Goal: Find specific page/section: Find specific page/section

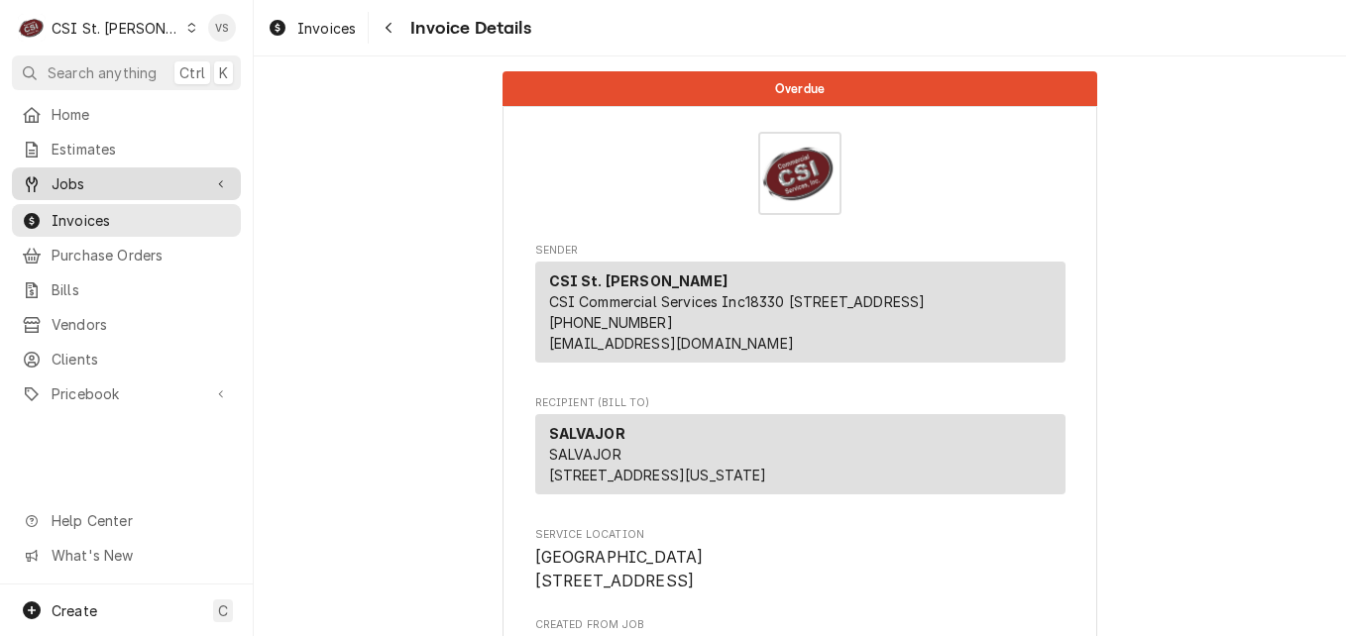
scroll to position [396, 0]
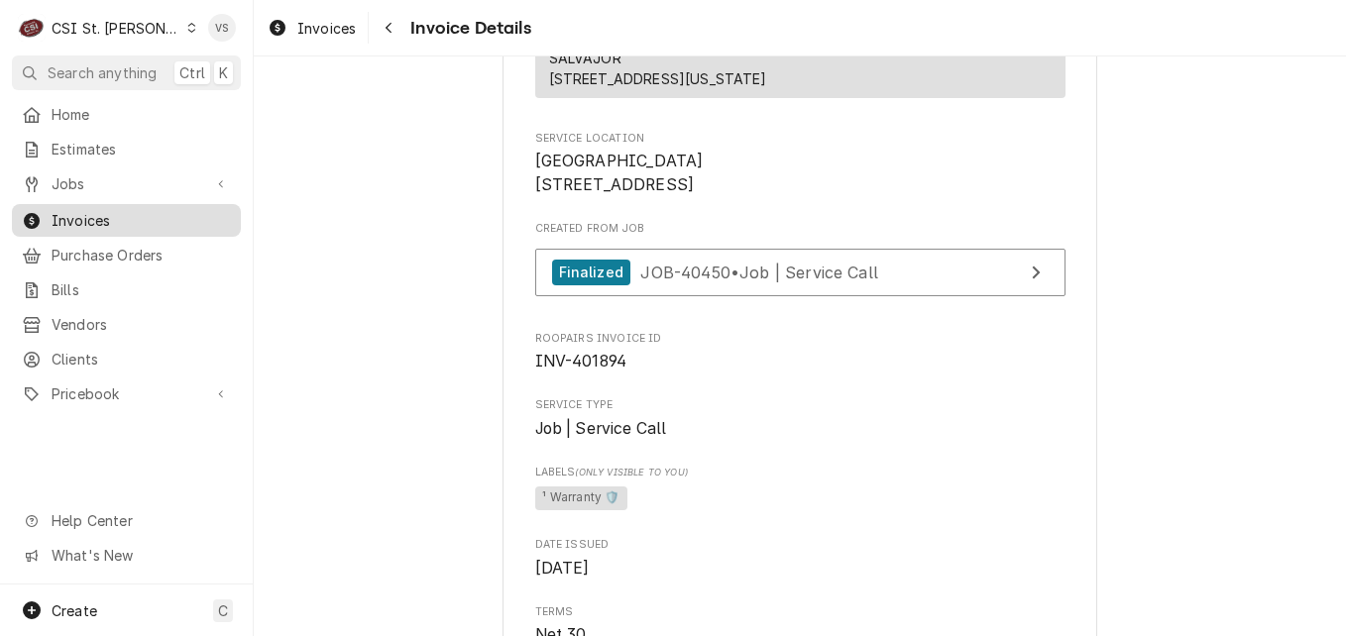
click at [146, 215] on span "Invoices" at bounding box center [141, 220] width 179 height 21
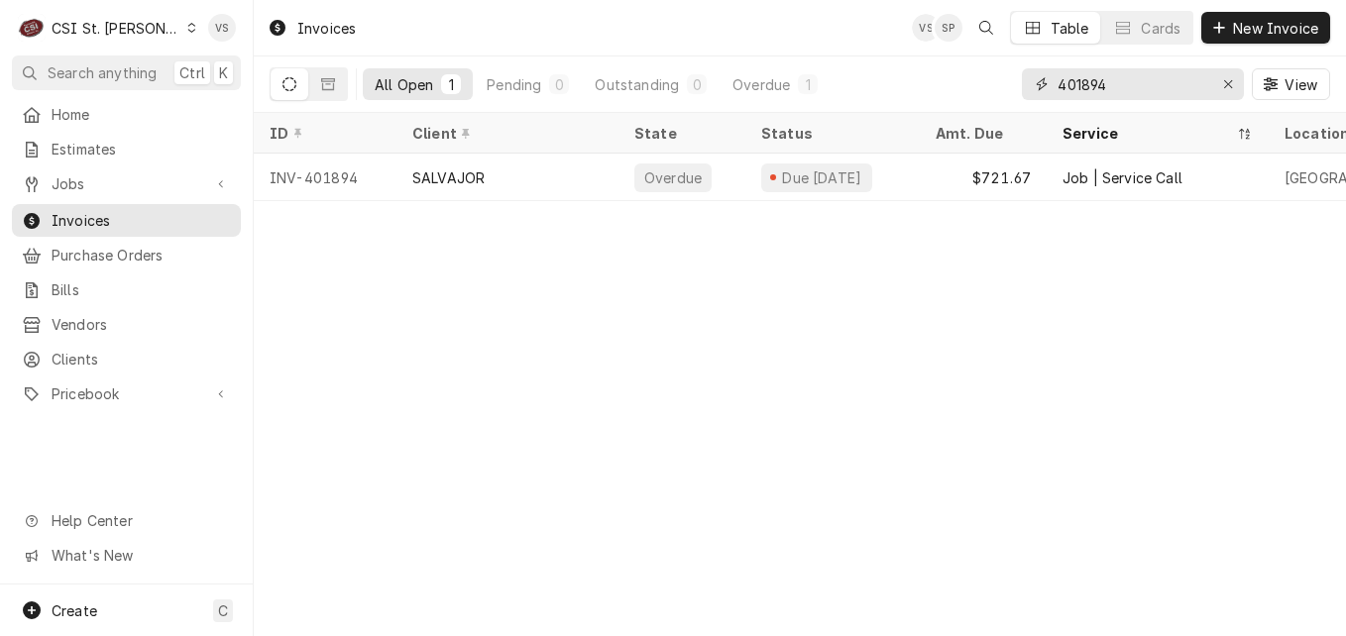
click at [1045, 88] on div "401894" at bounding box center [1133, 84] width 222 height 32
type input "4"
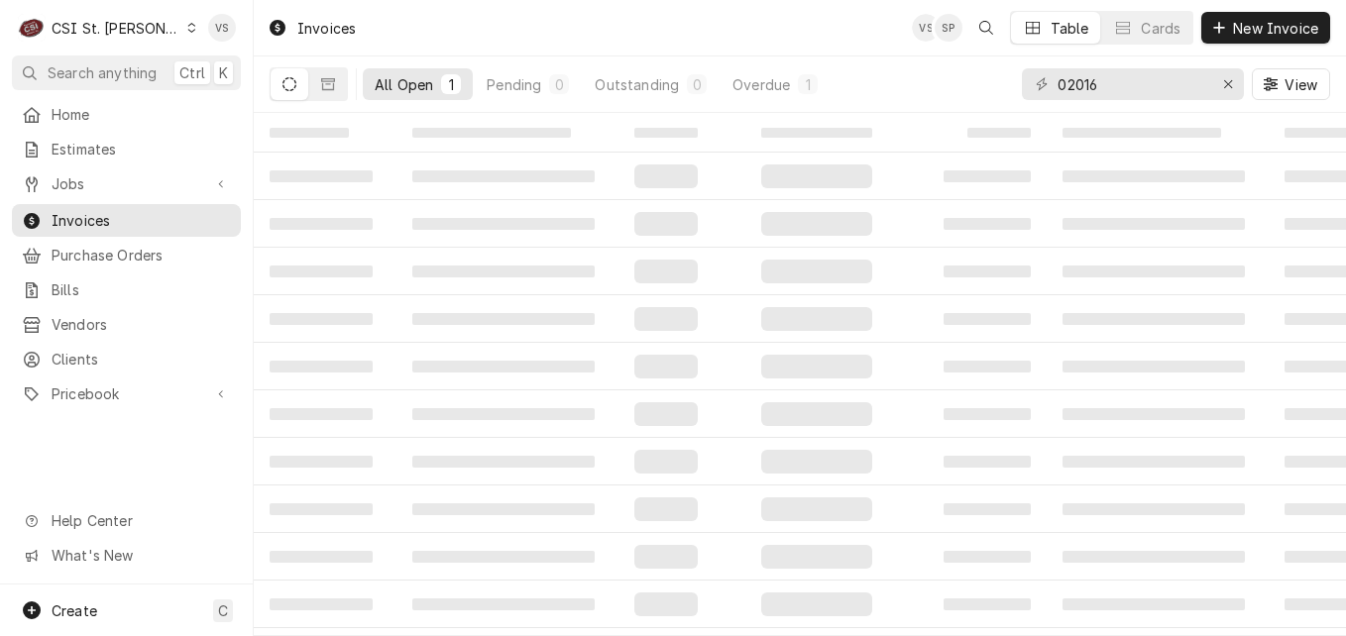
click at [1055, 84] on div "02016" at bounding box center [1133, 84] width 222 height 32
click at [1057, 84] on input "02016" at bounding box center [1131, 84] width 149 height 32
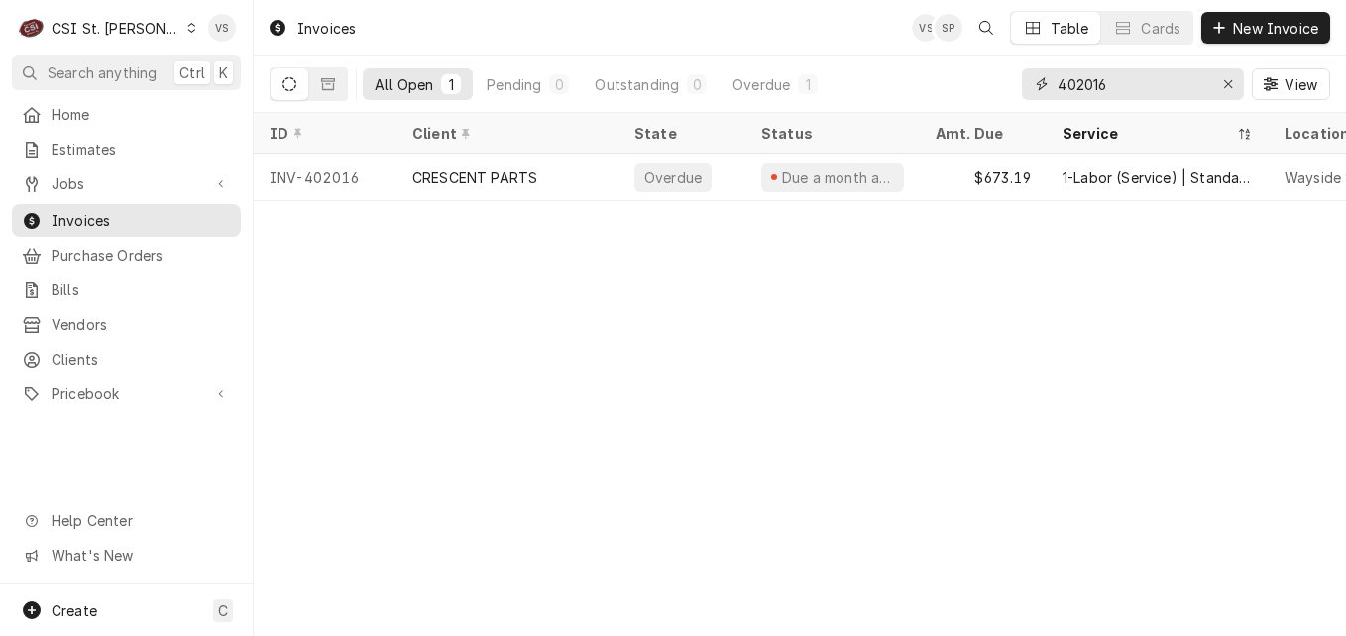
type input "402016"
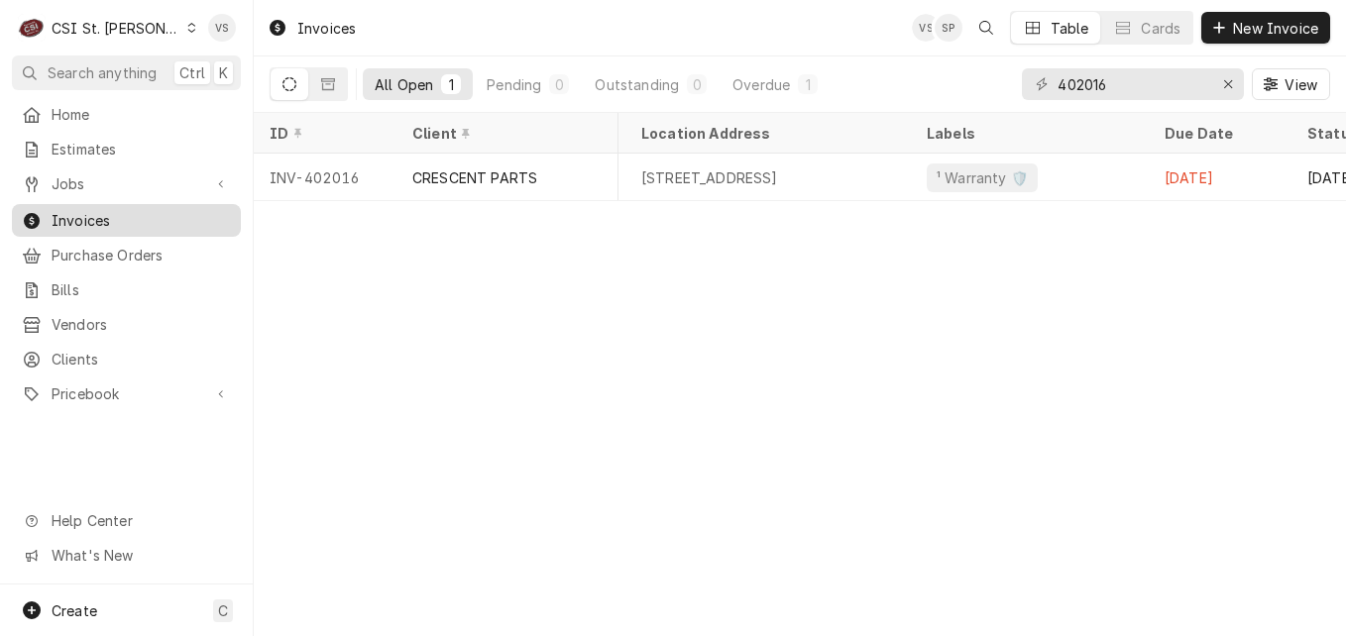
scroll to position [0, 916]
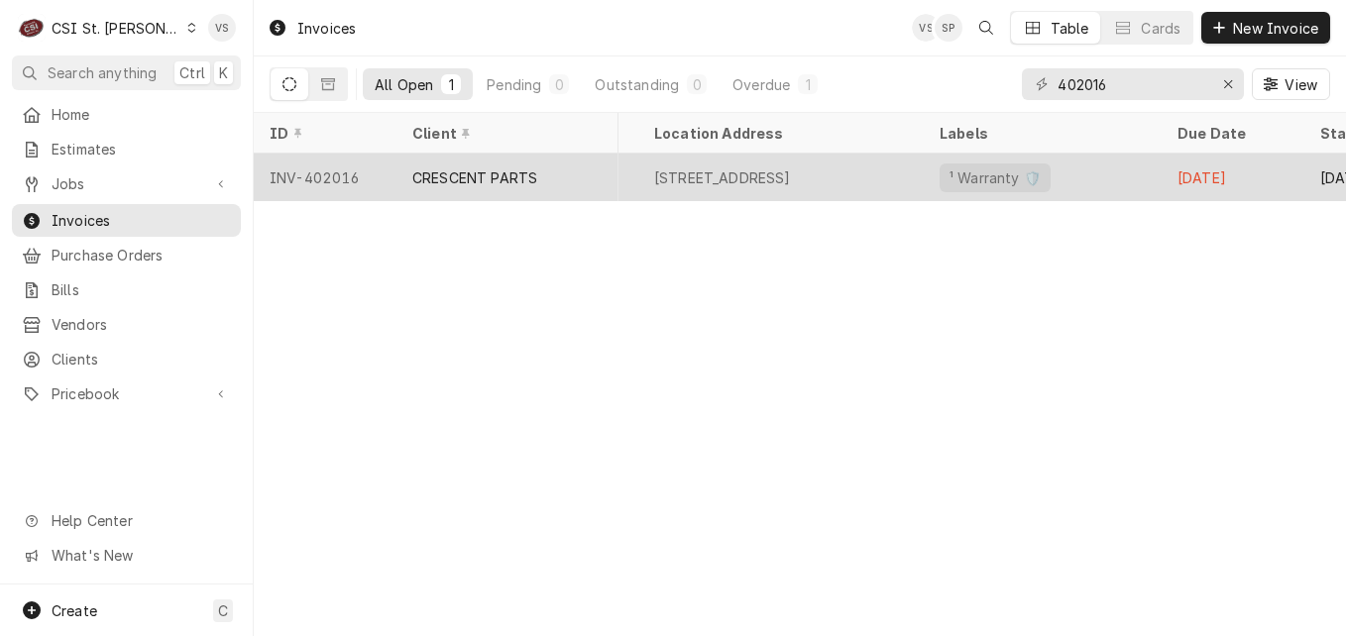
click at [631, 180] on div "Wayside South" at bounding box center [495, 178] width 285 height 48
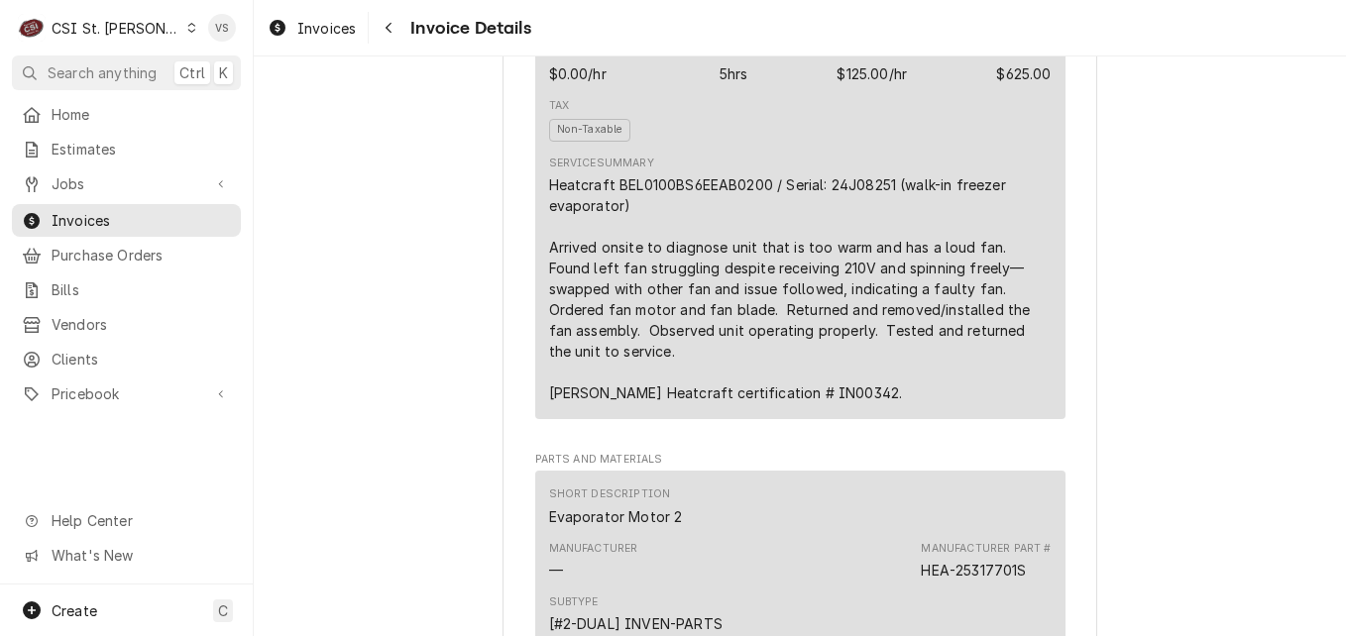
scroll to position [1189, 0]
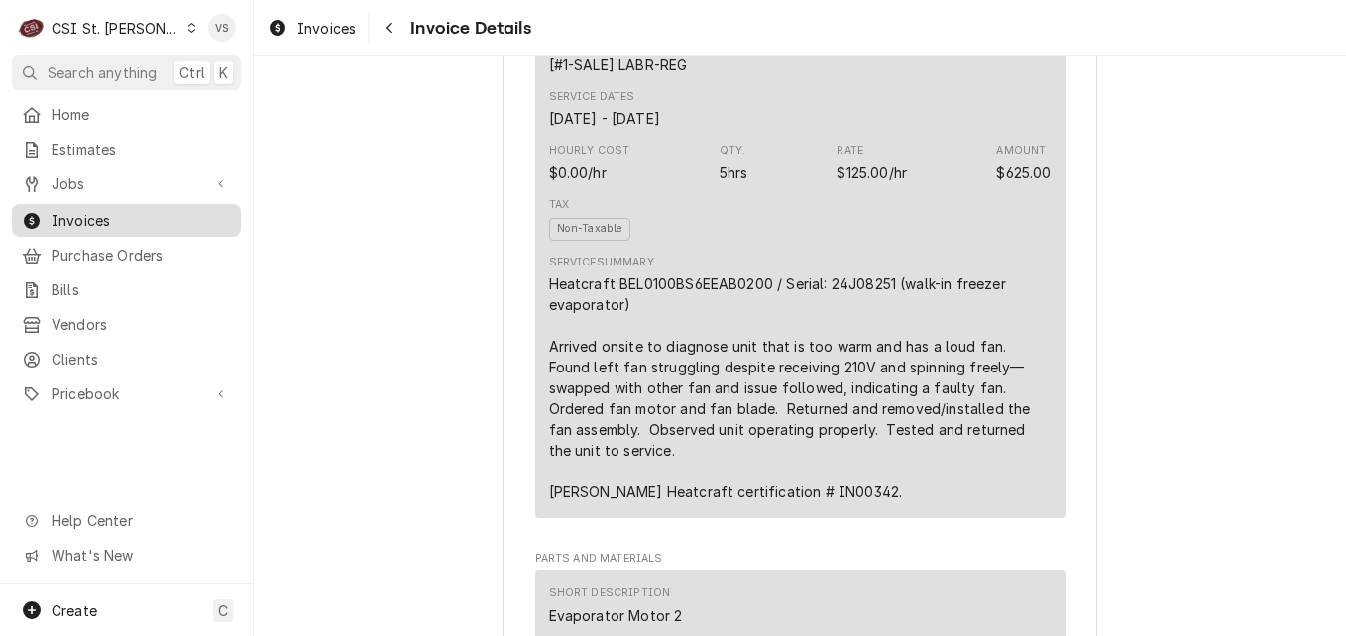
click at [88, 219] on span "Invoices" at bounding box center [141, 220] width 179 height 21
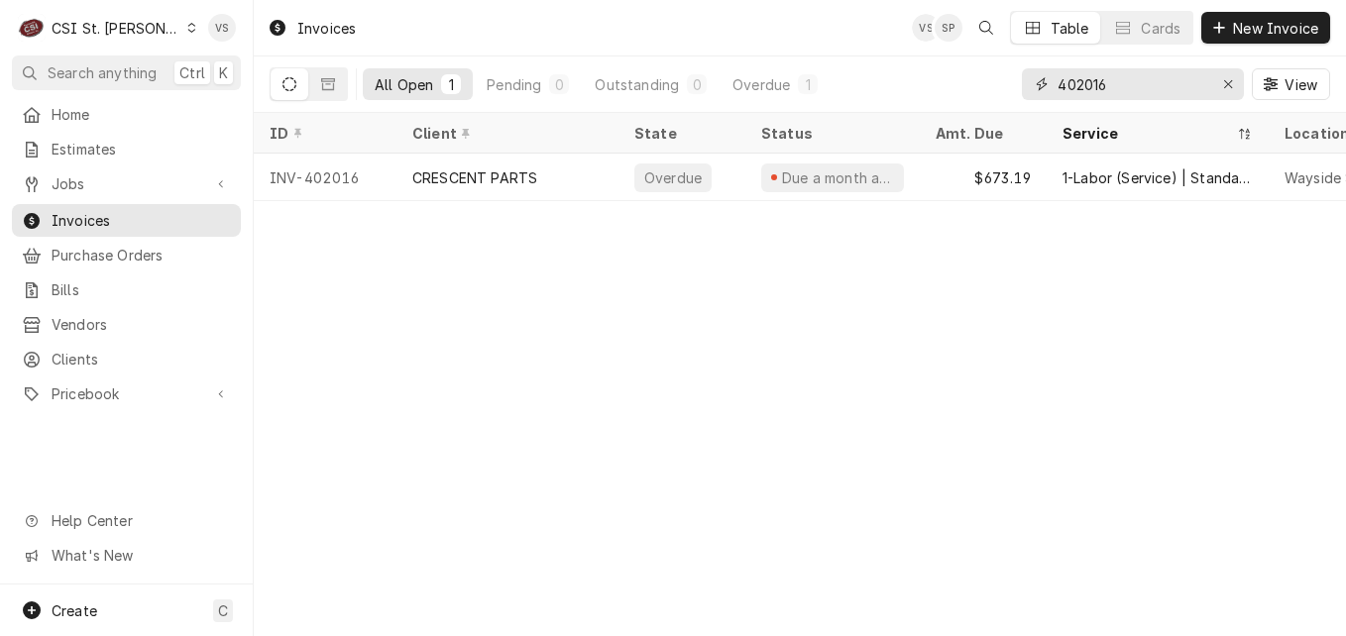
drag, startPoint x: 1122, startPoint y: 85, endPoint x: 1032, endPoint y: 87, distance: 90.2
click at [1032, 87] on div "402016" at bounding box center [1133, 84] width 222 height 32
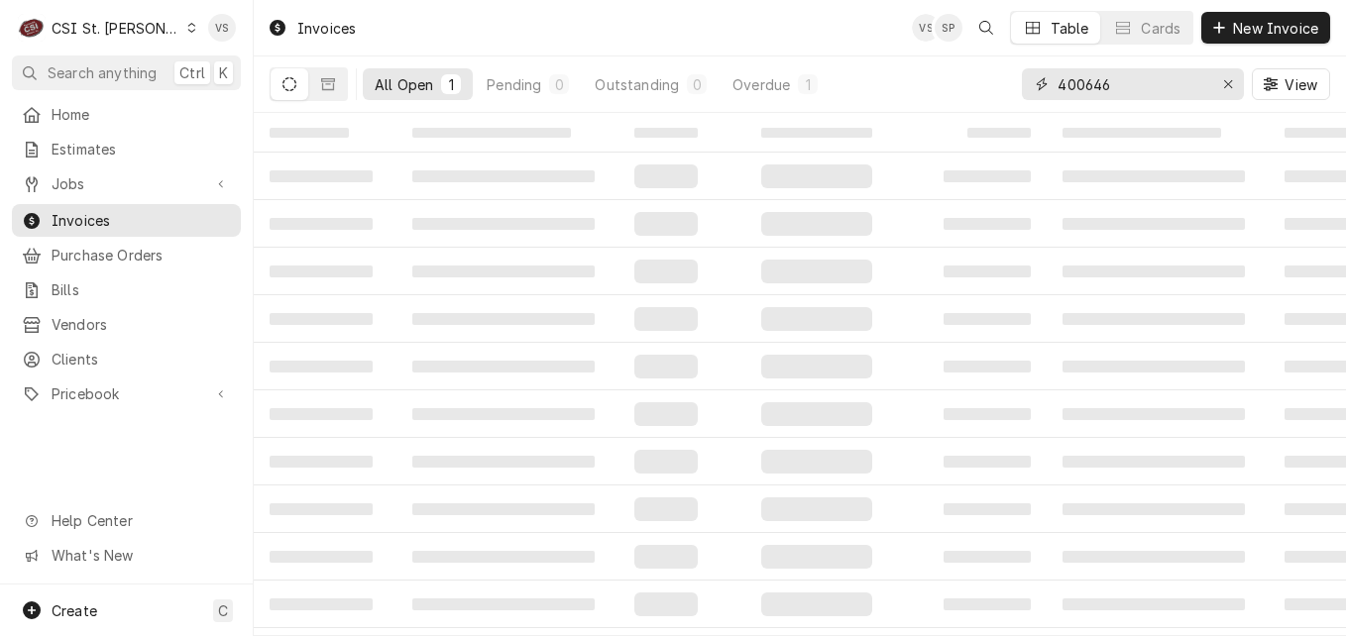
type input "400646"
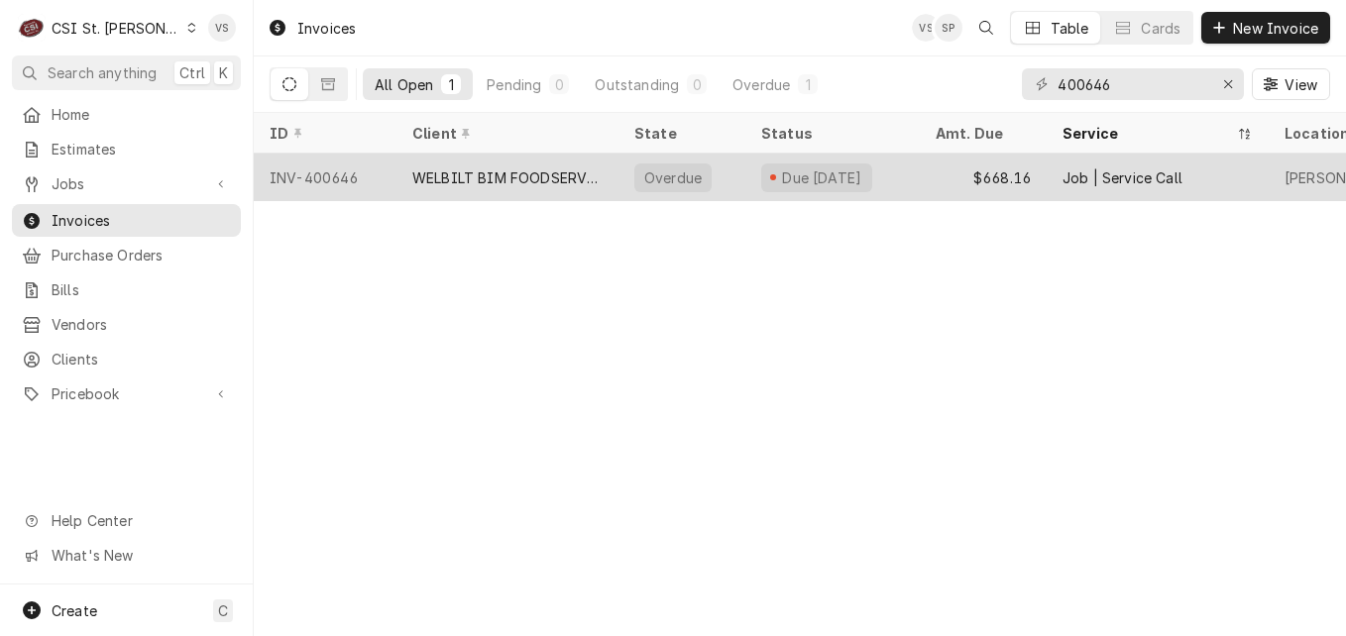
click at [455, 181] on div "WELBILT BIM FOODSERVICE" at bounding box center [507, 177] width 190 height 21
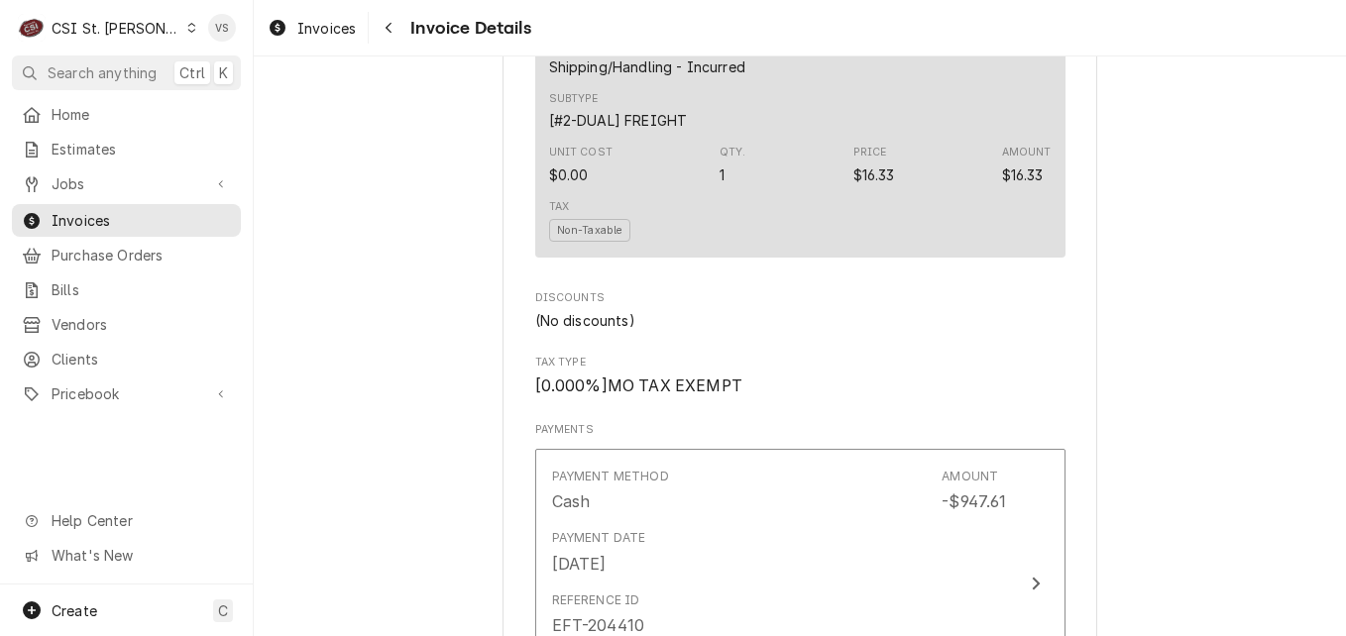
scroll to position [2775, 0]
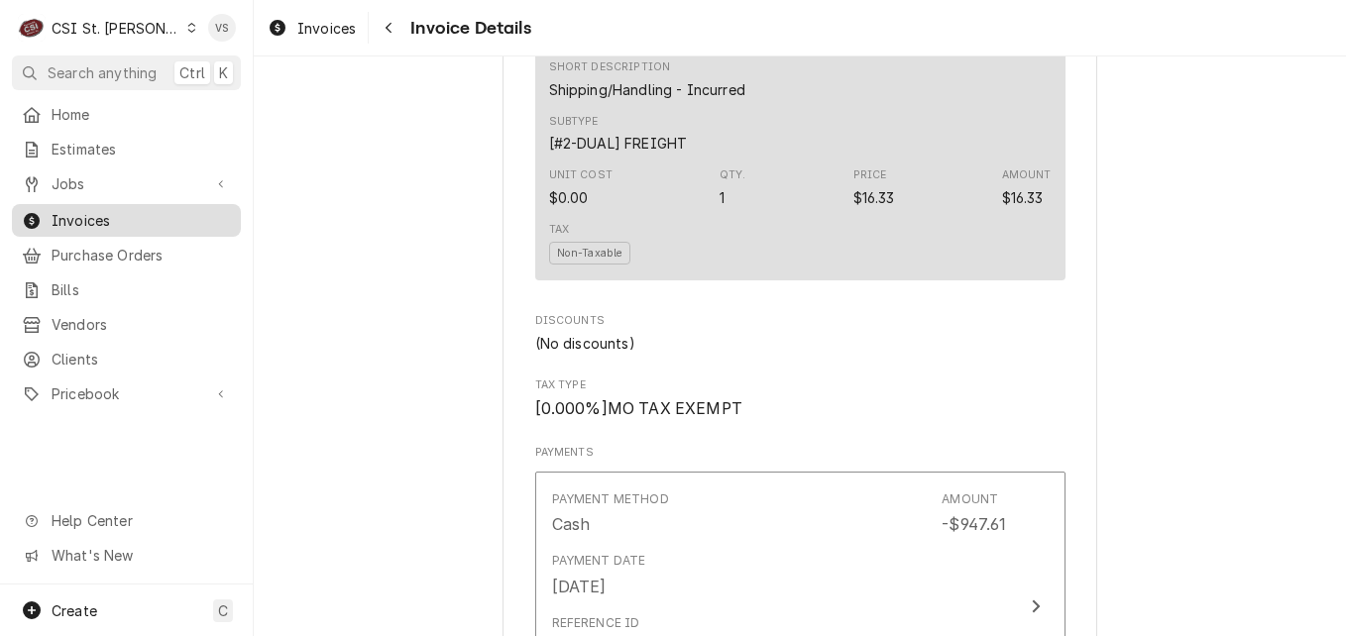
click at [101, 217] on span "Invoices" at bounding box center [141, 220] width 179 height 21
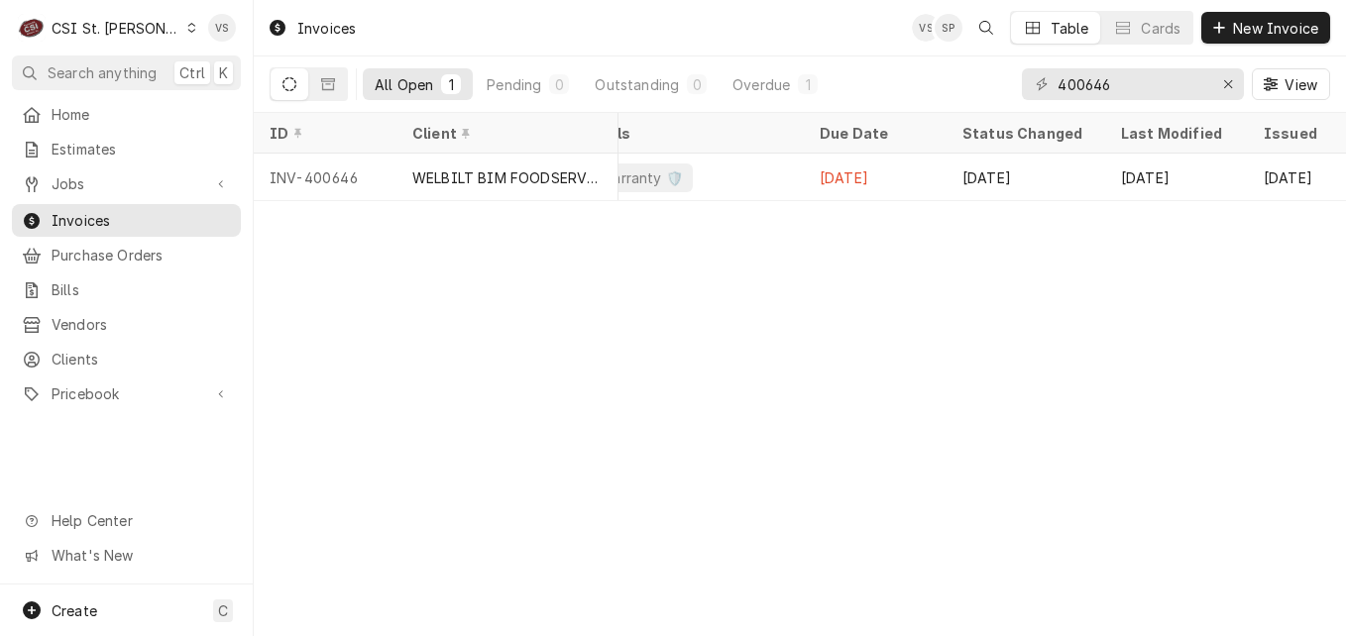
scroll to position [0, 318]
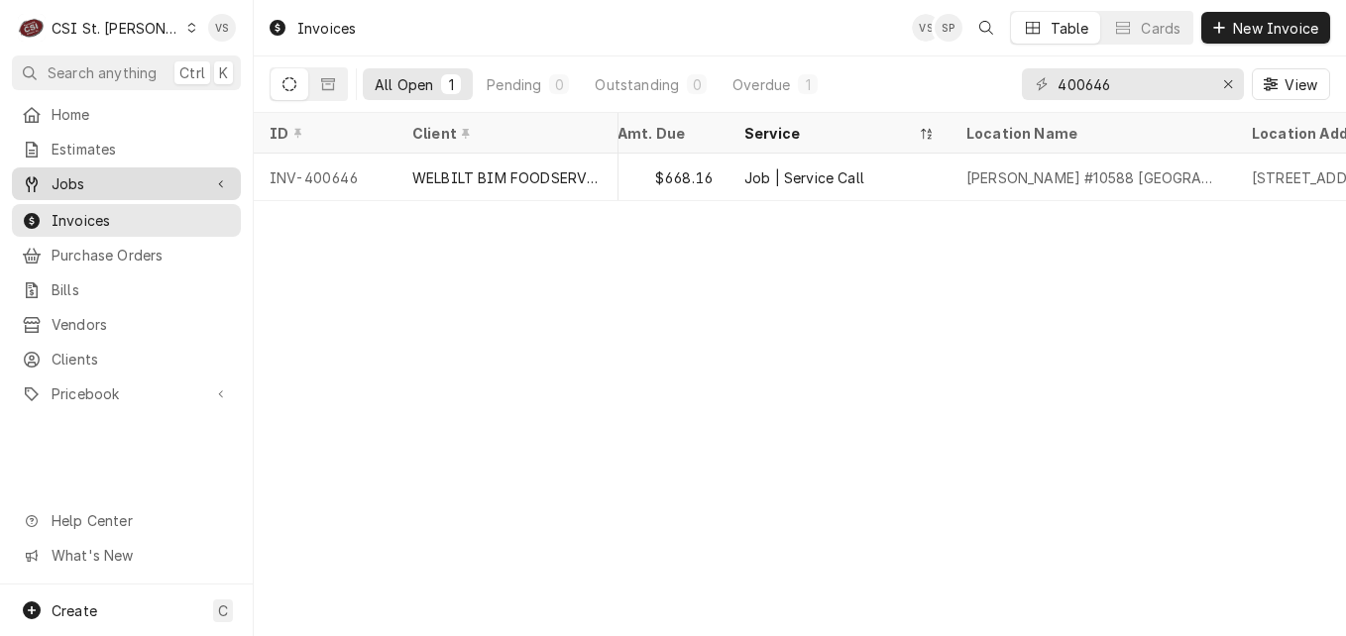
click at [90, 183] on span "Jobs" at bounding box center [127, 183] width 150 height 21
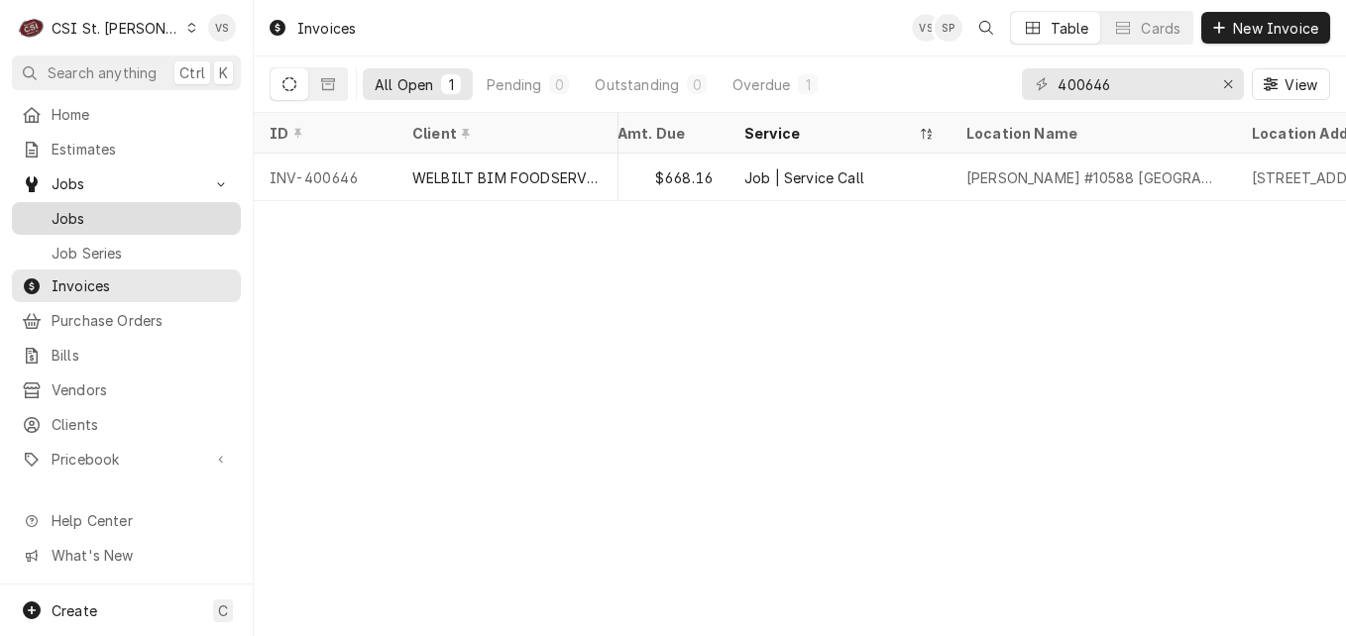
click at [106, 208] on span "Jobs" at bounding box center [141, 218] width 179 height 21
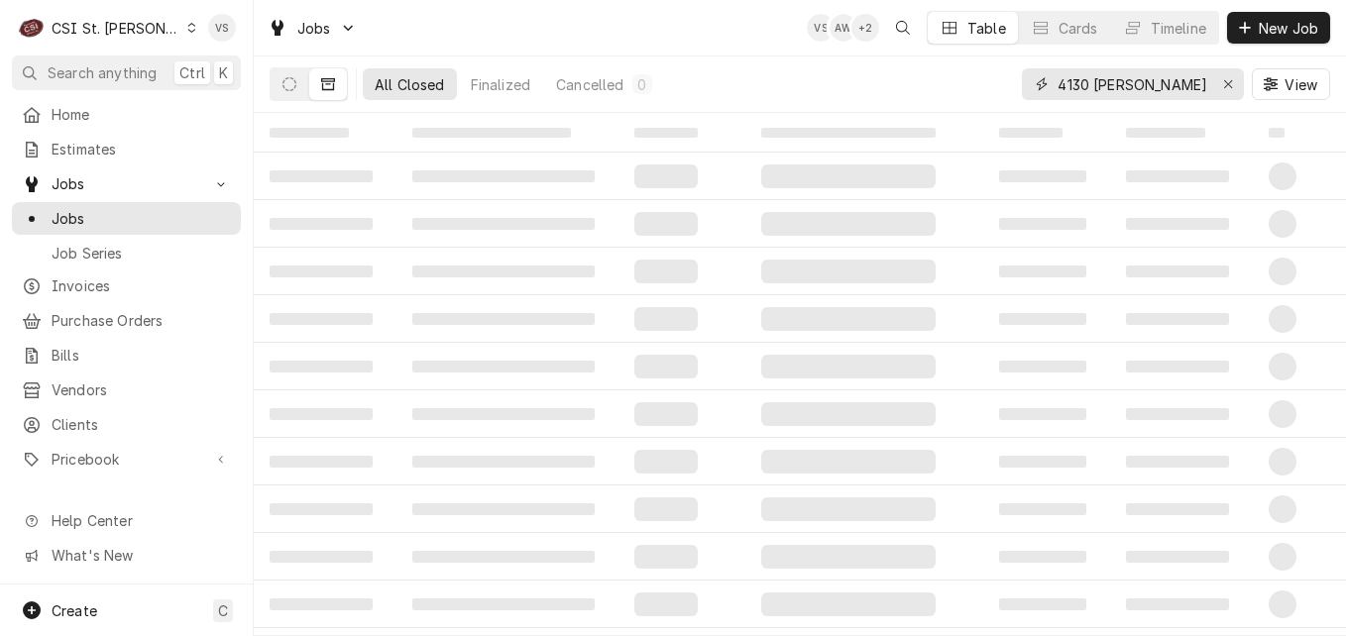
drag, startPoint x: 1007, startPoint y: 81, endPoint x: 996, endPoint y: 81, distance: 10.9
click at [1003, 81] on div "All Closed Finalized Cancelled 0 4130 rusty View" at bounding box center [800, 83] width 1060 height 55
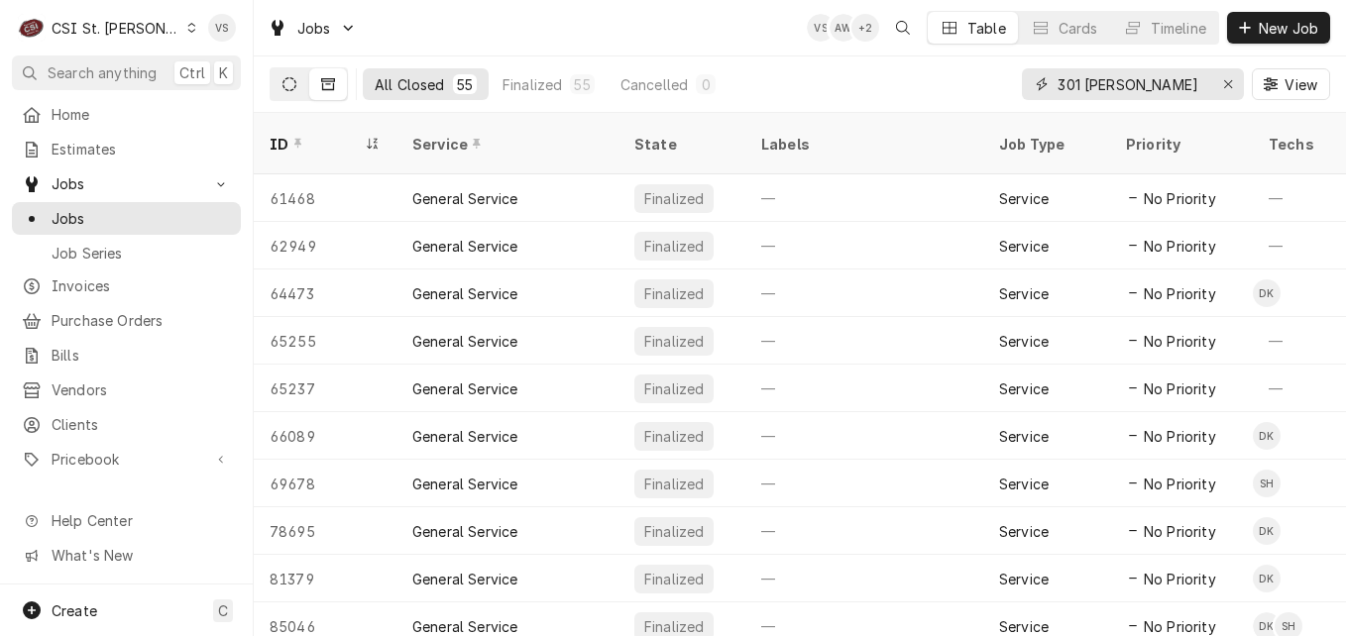
type input "301 aaron"
click at [281, 90] on button "Dynamic Content Wrapper" at bounding box center [290, 84] width 38 height 32
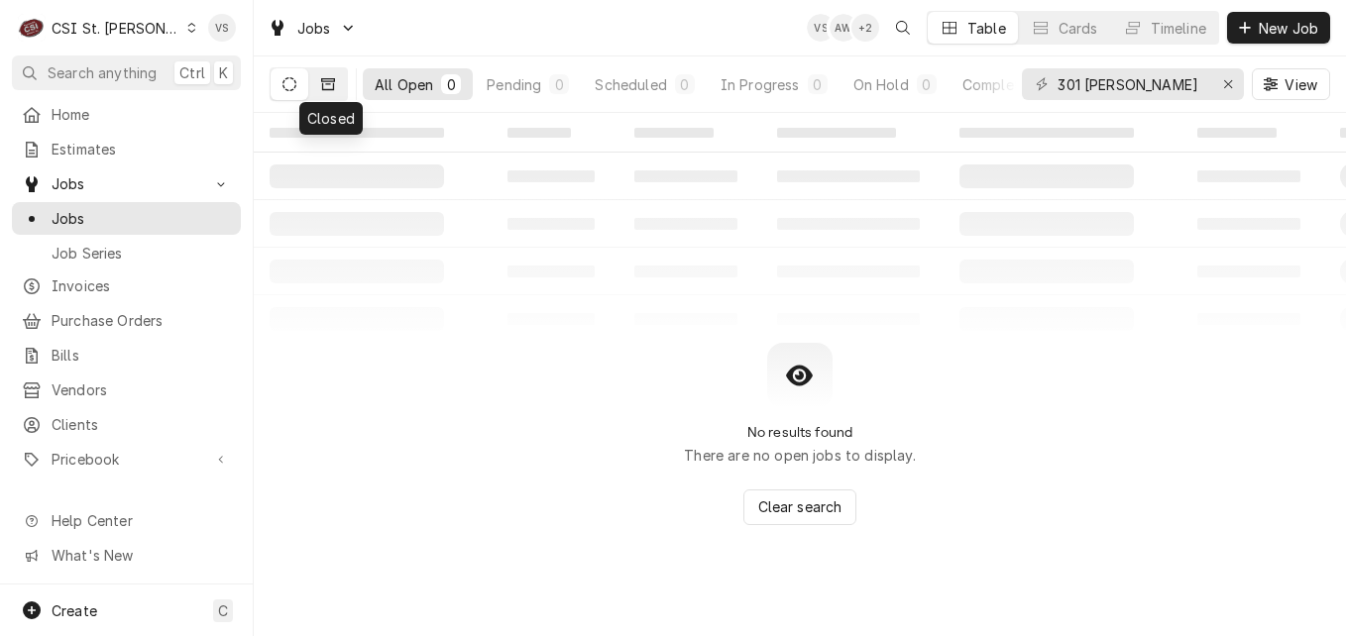
click at [324, 89] on icon "Dynamic Content Wrapper" at bounding box center [328, 84] width 14 height 12
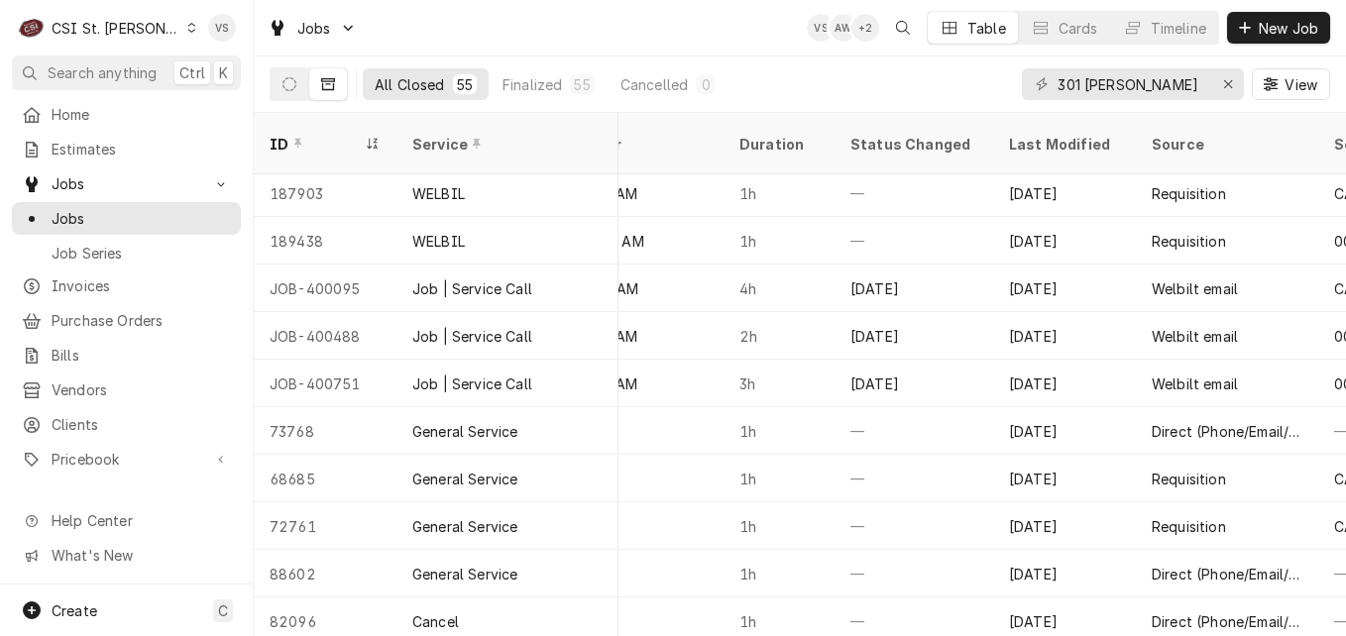
scroll to position [1955, 1766]
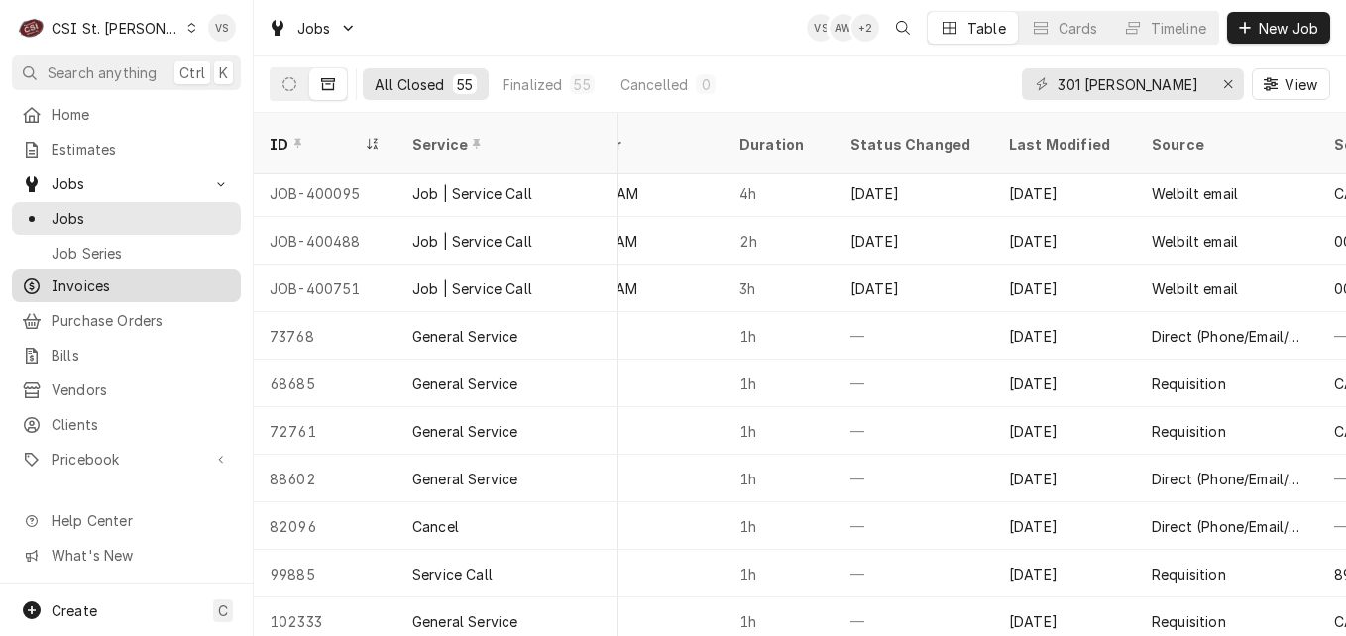
click at [97, 285] on span "Invoices" at bounding box center [141, 285] width 179 height 21
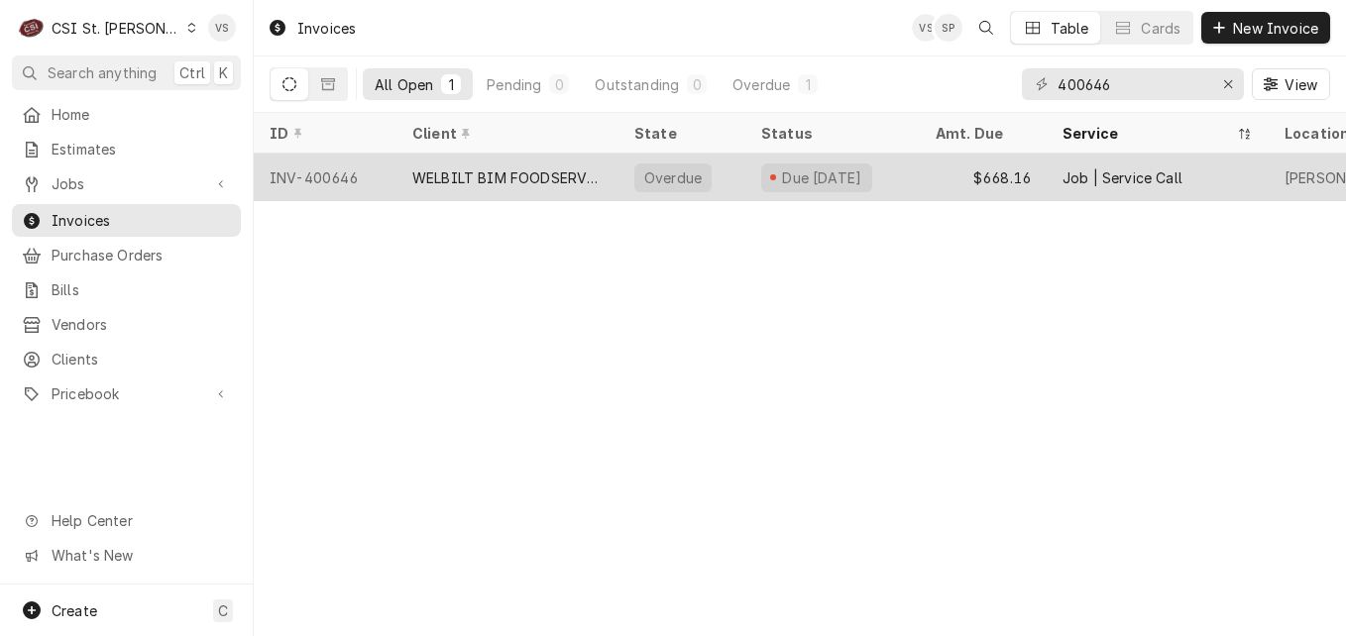
click at [602, 173] on div "WELBILT BIM FOODSERVICE" at bounding box center [507, 178] width 222 height 48
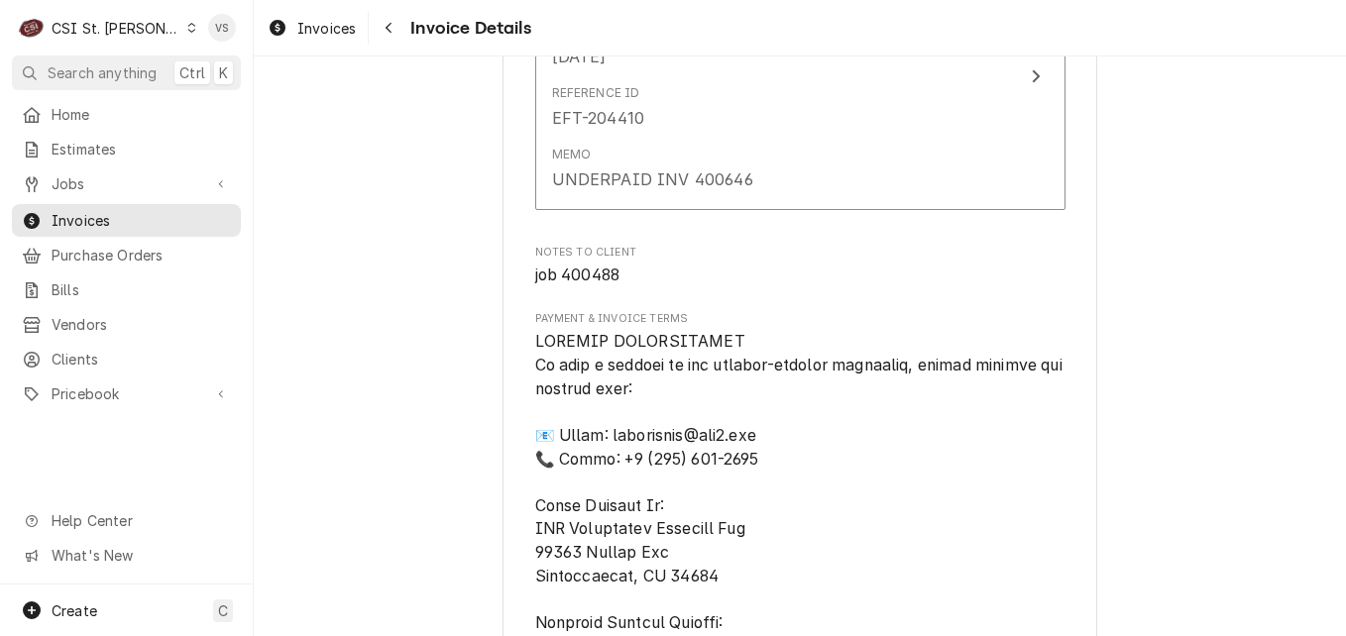
scroll to position [3468, 0]
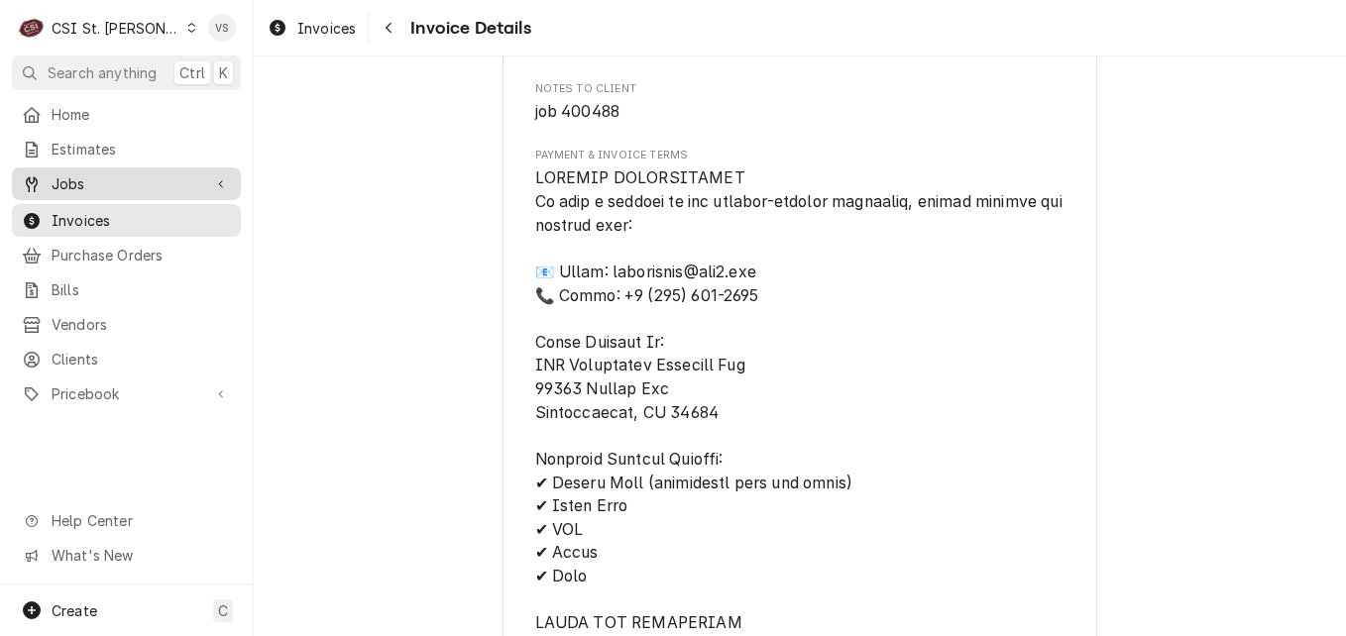
click at [101, 178] on span "Jobs" at bounding box center [127, 183] width 150 height 21
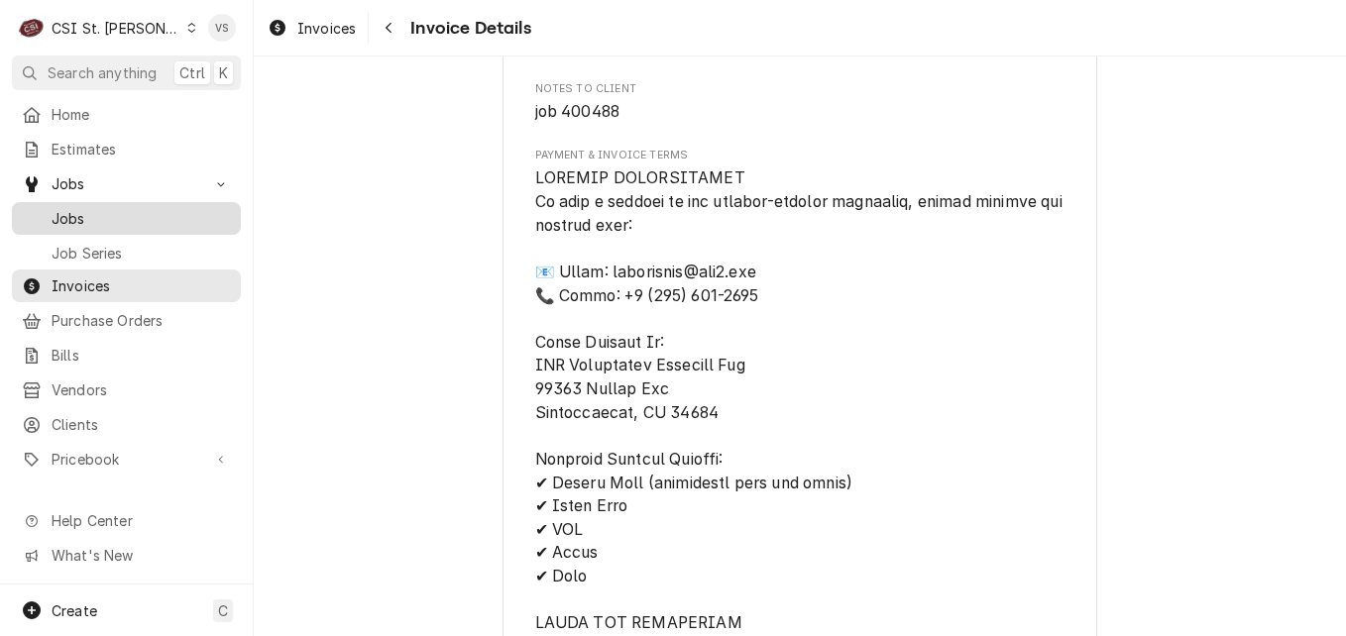
click at [93, 209] on span "Jobs" at bounding box center [141, 218] width 179 height 21
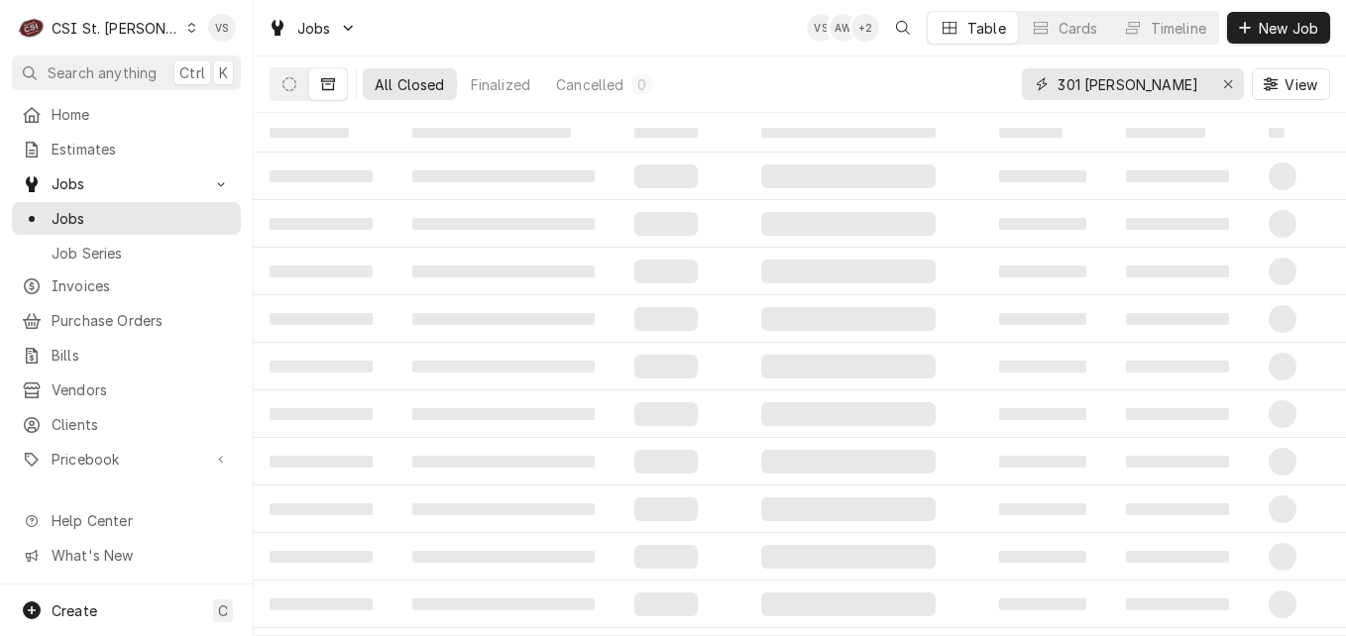
click at [1004, 81] on div "All Closed Finalized Cancelled 0 301 aaron View" at bounding box center [800, 83] width 1060 height 55
type input "400488"
click at [297, 89] on button "Dynamic Content Wrapper" at bounding box center [290, 84] width 38 height 32
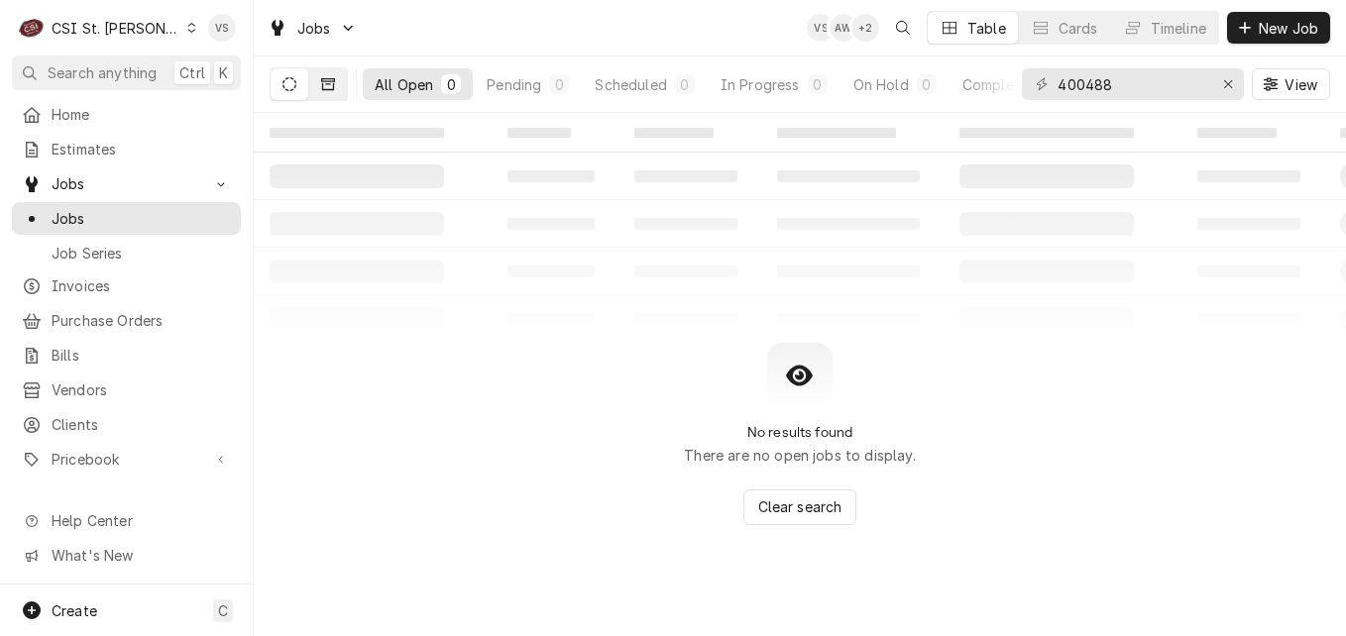
click at [325, 90] on icon "Dynamic Content Wrapper" at bounding box center [328, 84] width 14 height 12
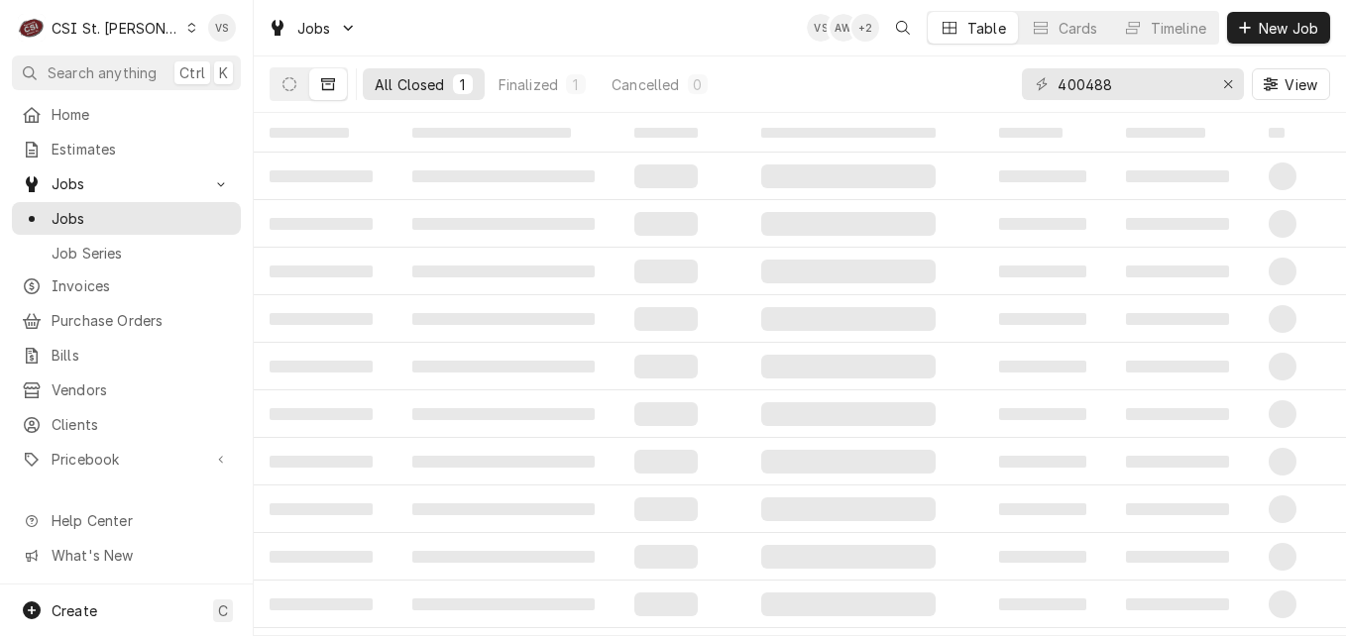
click at [388, 83] on div "All Closed" at bounding box center [410, 84] width 70 height 21
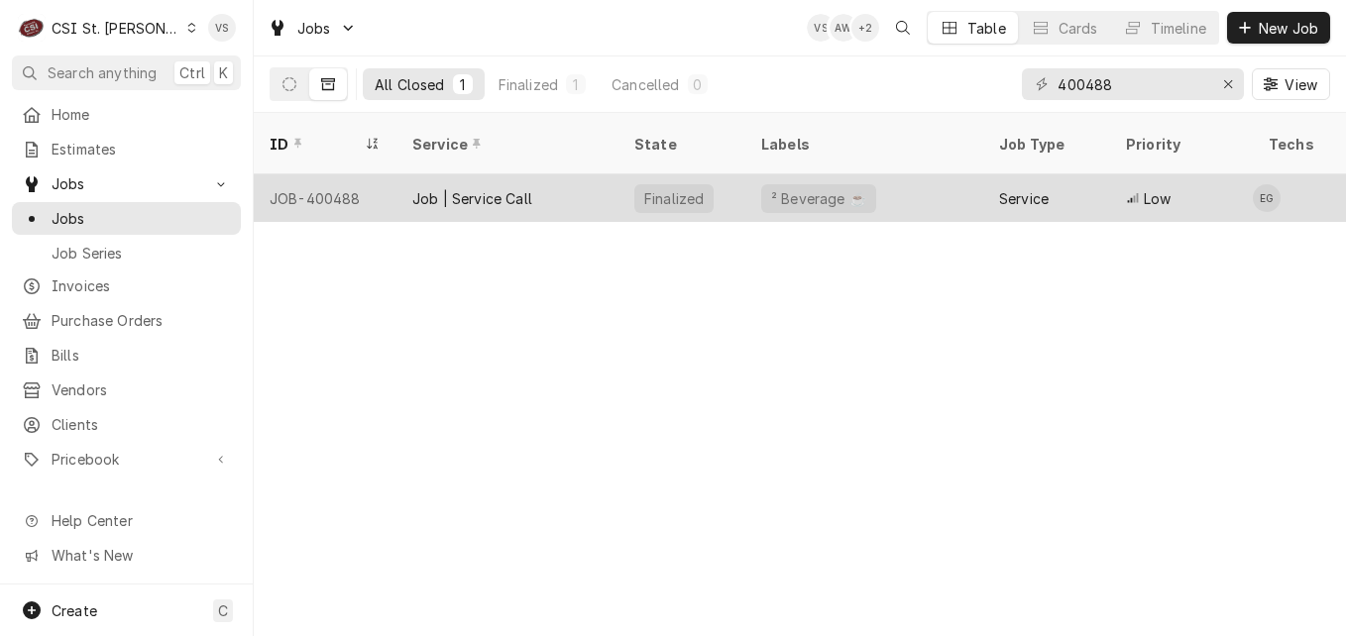
click at [389, 174] on div "JOB-400488" at bounding box center [325, 198] width 143 height 48
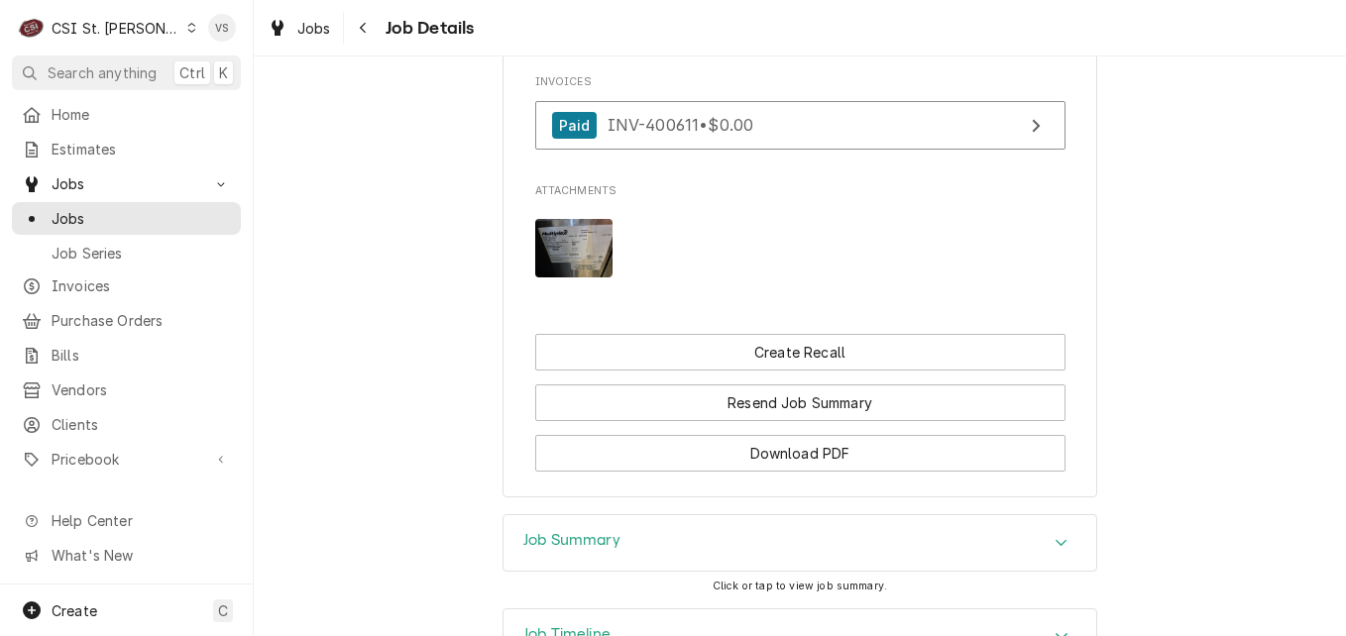
scroll to position [2378, 0]
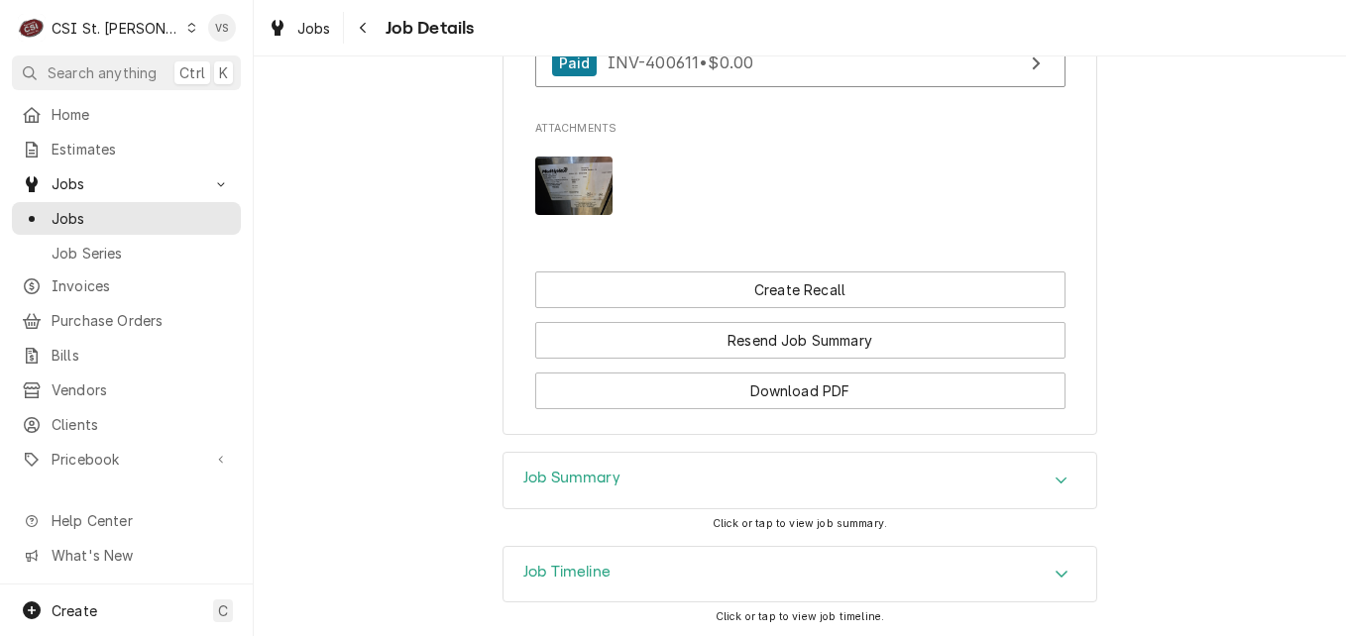
click at [642, 499] on div "Job Summary" at bounding box center [799, 480] width 593 height 55
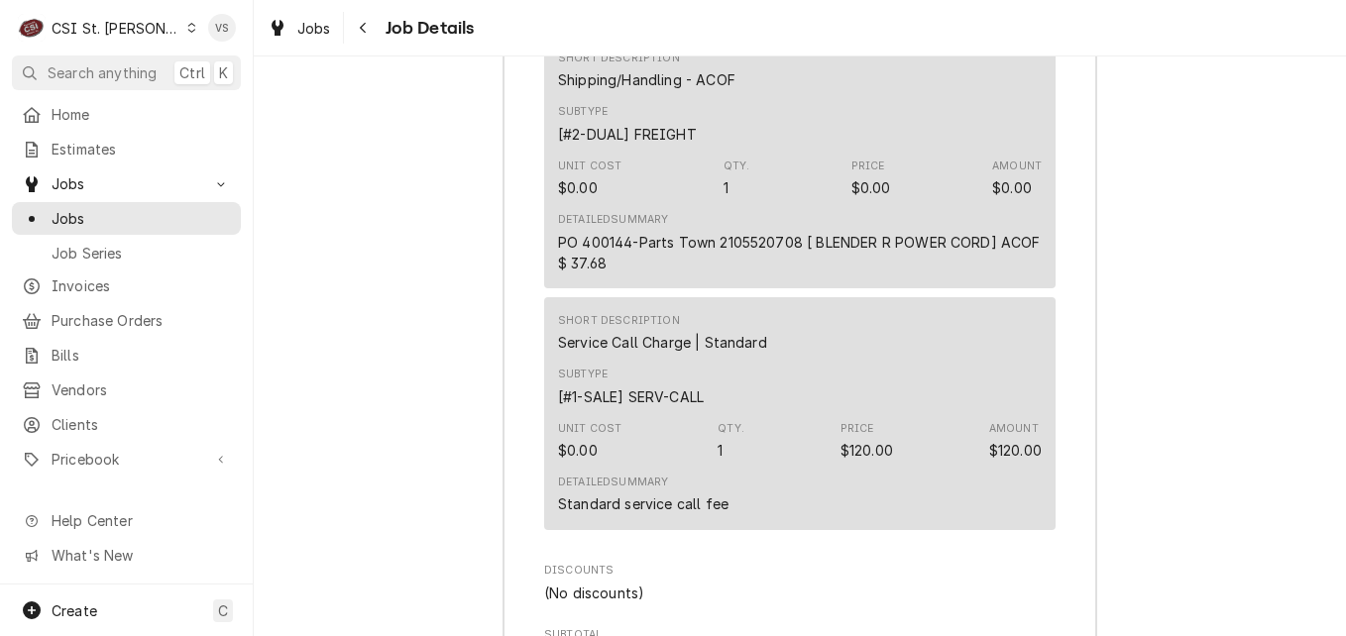
scroll to position [5549, 0]
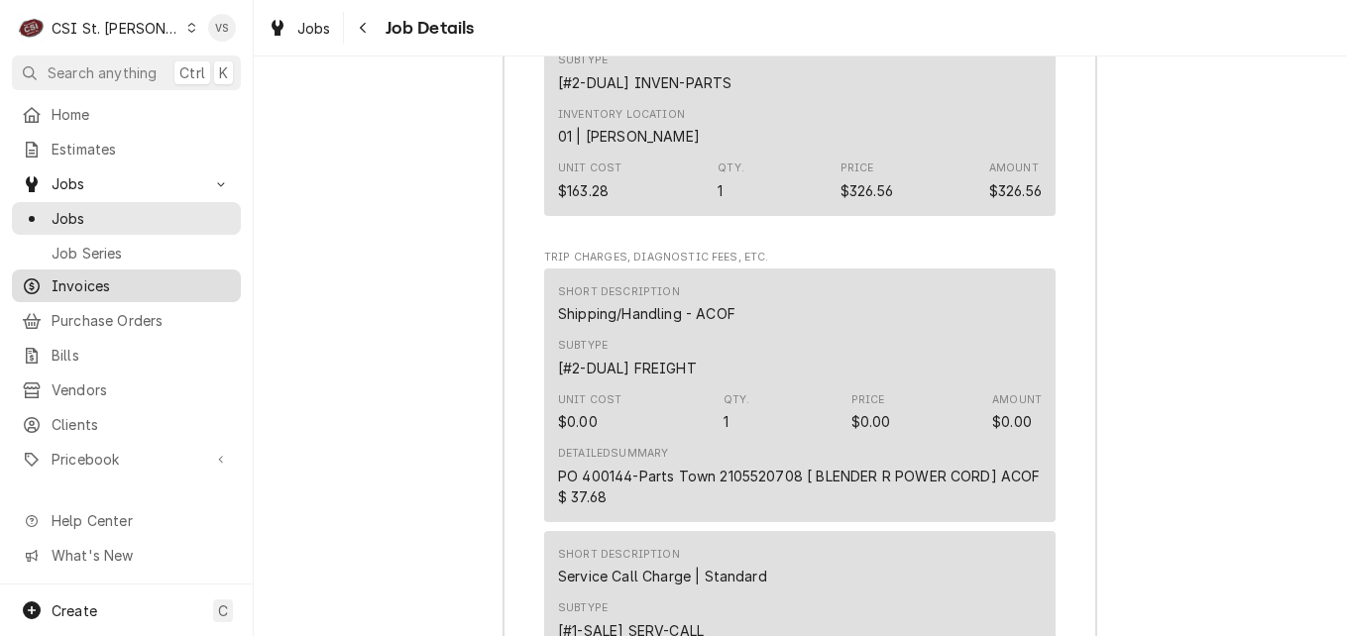
click at [91, 280] on span "Invoices" at bounding box center [141, 285] width 179 height 21
